Goal: Task Accomplishment & Management: Manage account settings

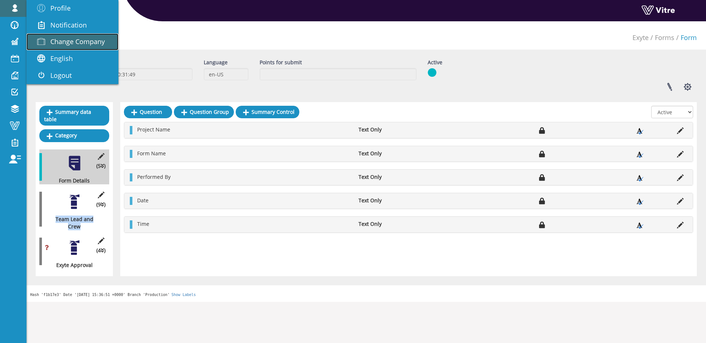
click at [57, 37] on span "Change Company" at bounding box center [77, 41] width 54 height 9
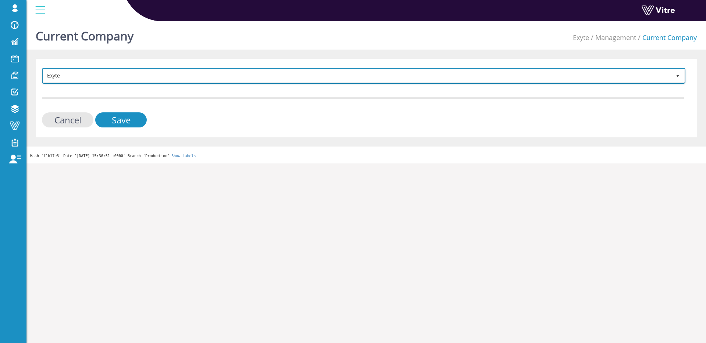
click at [90, 71] on span "Exyte" at bounding box center [357, 75] width 628 height 13
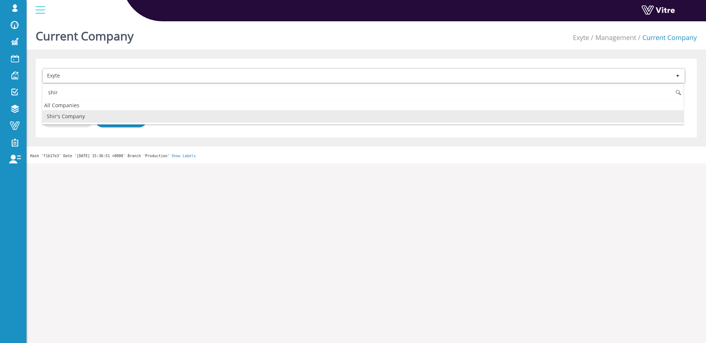
click at [101, 112] on li "Shir's Company" at bounding box center [362, 116] width 641 height 12
type input "shir"
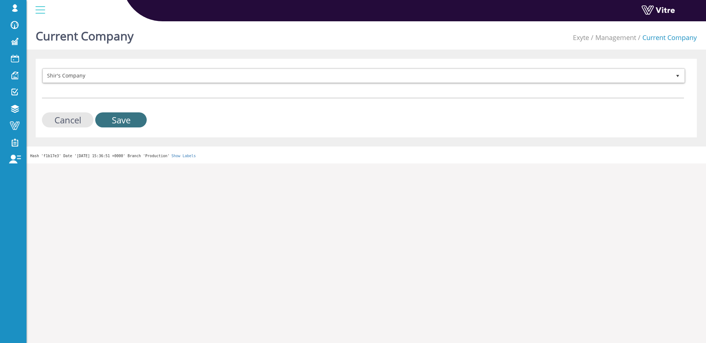
click at [108, 118] on input "Save" at bounding box center [120, 119] width 51 height 15
